Goal: Information Seeking & Learning: Learn about a topic

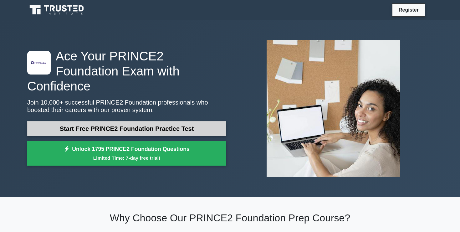
click at [127, 124] on link "Start Free PRINCE2 Foundation Practice Test" at bounding box center [126, 128] width 199 height 15
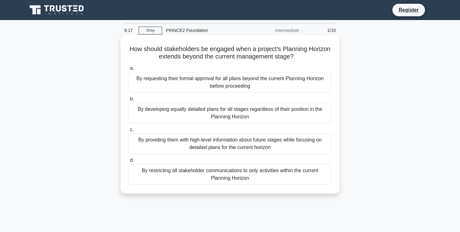
click at [172, 81] on div "By requesting their formal approval for all plans beyond the current Planning H…" at bounding box center [230, 82] width 203 height 21
click at [129, 70] on input "a. By requesting their formal approval for all plans beyond the current Plannin…" at bounding box center [129, 68] width 0 height 4
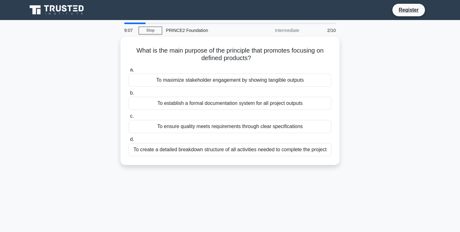
click at [172, 81] on div "To maximize stakeholder engagement by showing tangible outputs" at bounding box center [230, 80] width 203 height 13
click at [129, 72] on input "a. To maximize stakeholder engagement by showing tangible outputs" at bounding box center [129, 70] width 0 height 4
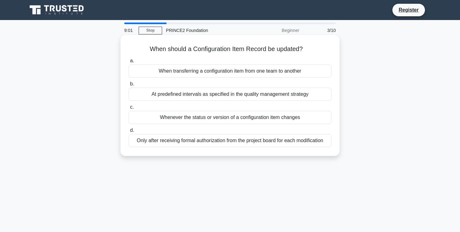
click at [174, 75] on div "When transferring a configuration item from one team to another" at bounding box center [230, 71] width 203 height 13
click at [129, 63] on input "a. When transferring a configuration item from one team to another" at bounding box center [129, 61] width 0 height 4
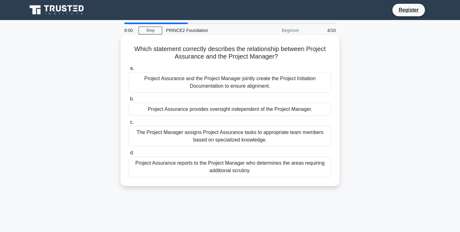
click at [182, 87] on div "Project Assurance and the Project Manager jointly create the Project Initiation…" at bounding box center [230, 82] width 203 height 21
click at [129, 70] on input "a. Project Assurance and the Project Manager jointly create the Project Initiat…" at bounding box center [129, 68] width 0 height 4
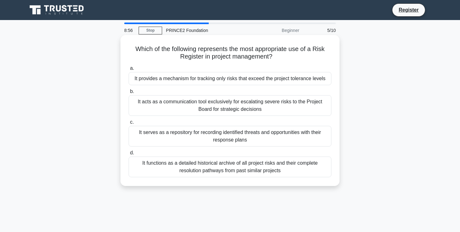
click at [182, 82] on div "It provides a mechanism for tracking only risks that exceed the project toleran…" at bounding box center [230, 78] width 203 height 13
click at [129, 70] on input "a. It provides a mechanism for tracking only risks that exceed the project tole…" at bounding box center [129, 68] width 0 height 4
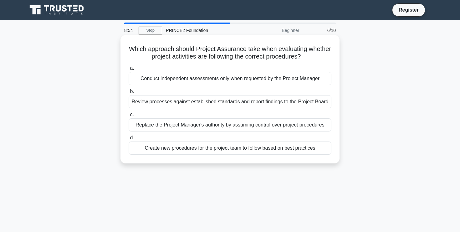
click at [174, 78] on div "Conduct independent assessments only when requested by the Project Manager" at bounding box center [230, 78] width 203 height 13
click at [129, 70] on input "a. Conduct independent assessments only when requested by the Project Manager" at bounding box center [129, 68] width 0 height 4
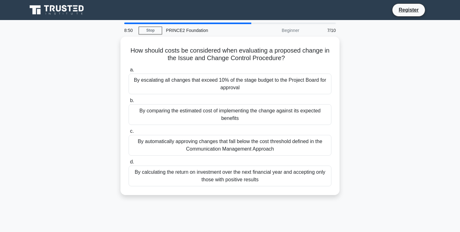
click at [174, 78] on div "By escalating all changes that exceed 10% of the stage budget to the Project Bo…" at bounding box center [230, 84] width 203 height 21
click at [129, 72] on input "a. By escalating all changes that exceed 10% of the stage budget to the Project…" at bounding box center [129, 70] width 0 height 4
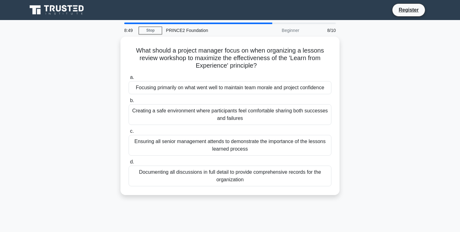
click at [174, 78] on label "a. Focusing primarily on what went well to maintain team morale and project con…" at bounding box center [230, 84] width 203 height 21
click at [129, 78] on input "a. Focusing primarily on what went well to maintain team morale and project con…" at bounding box center [129, 77] width 0 height 4
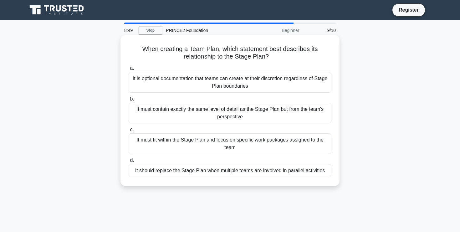
click at [174, 78] on div "It is optional documentation that teams can create at their discretion regardle…" at bounding box center [230, 82] width 203 height 21
click at [129, 70] on input "a. It is optional documentation that teams can create at their discretion regar…" at bounding box center [129, 68] width 0 height 4
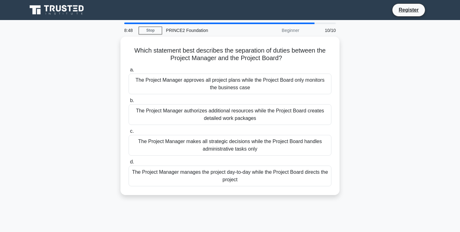
click at [174, 78] on div "The Project Manager approves all project plans while the Project Board only mon…" at bounding box center [230, 84] width 203 height 21
click at [129, 72] on input "a. The Project Manager approves all project plans while the Project Board only …" at bounding box center [129, 70] width 0 height 4
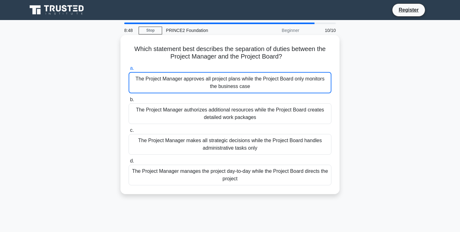
click at [174, 79] on div "The Project Manager approves all project plans while the Project Board only mon…" at bounding box center [230, 82] width 203 height 21
click at [129, 70] on input "a. The Project Manager approves all project plans while the Project Board only …" at bounding box center [129, 68] width 0 height 4
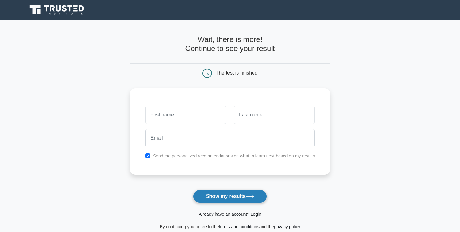
click at [235, 196] on button "Show my results" at bounding box center [230, 196] width 74 height 13
drag, startPoint x: 235, startPoint y: 196, endPoint x: 211, endPoint y: 129, distance: 71.3
click at [211, 129] on form "Wait, there is more! Continue to see your result The test is finished and the" at bounding box center [230, 132] width 200 height 195
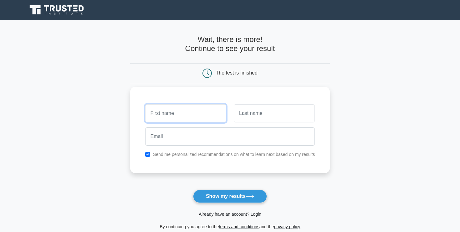
click at [199, 112] on input "text" at bounding box center [185, 113] width 81 height 18
type input "gunay"
